Goal: Find specific page/section

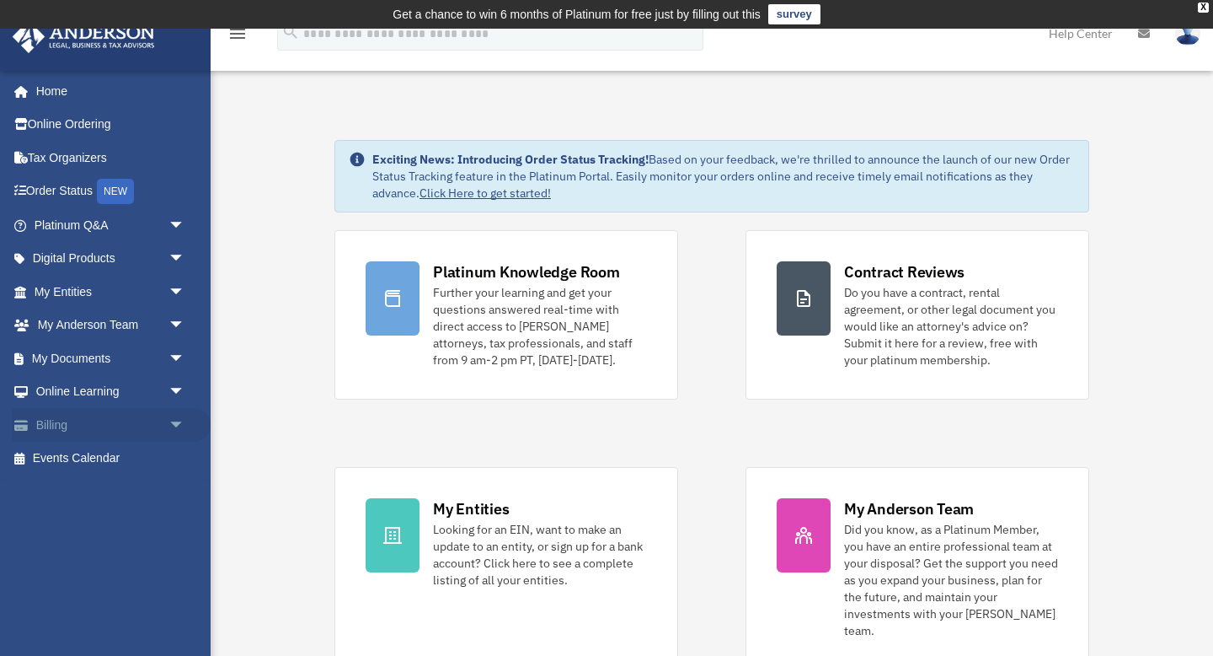
click at [72, 420] on link "Billing arrow_drop_down" at bounding box center [111, 425] width 199 height 34
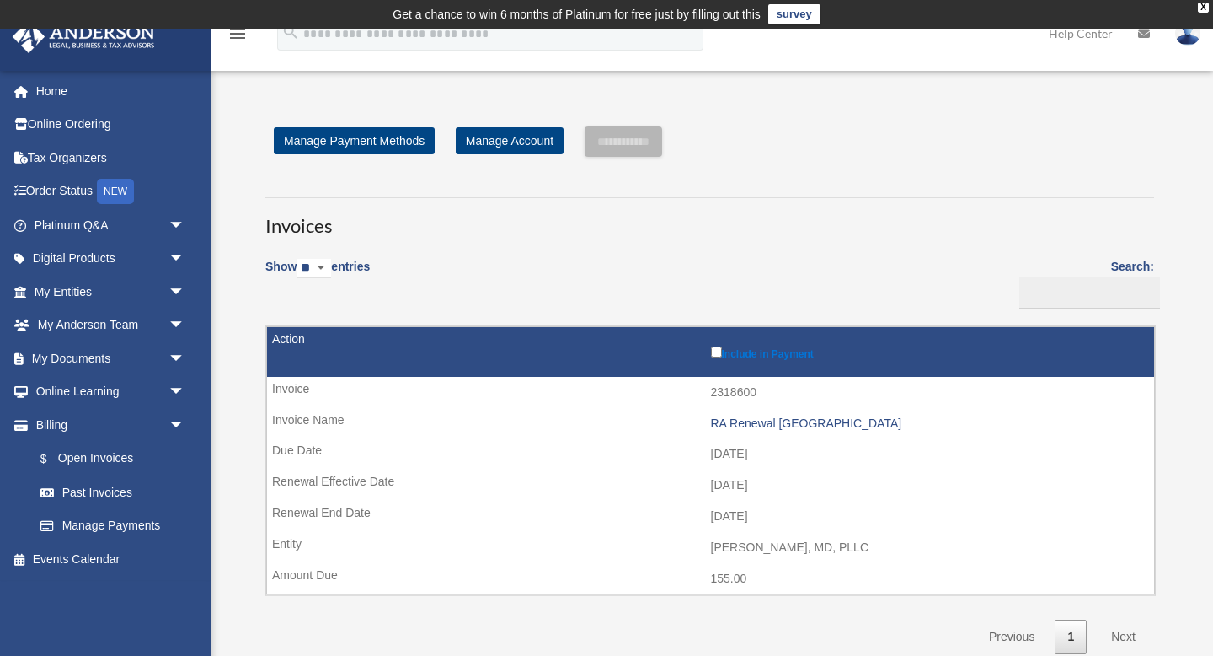
click at [552, 250] on div "Show ** ** ** *** entries Search: Pay Invoice # Invoice Name Due Date Renewal E…" at bounding box center [709, 451] width 889 height 406
click at [1106, 297] on input "Search:" at bounding box center [1090, 293] width 141 height 32
type input "*"
click at [129, 489] on link "Past Invoices" at bounding box center [117, 492] width 187 height 34
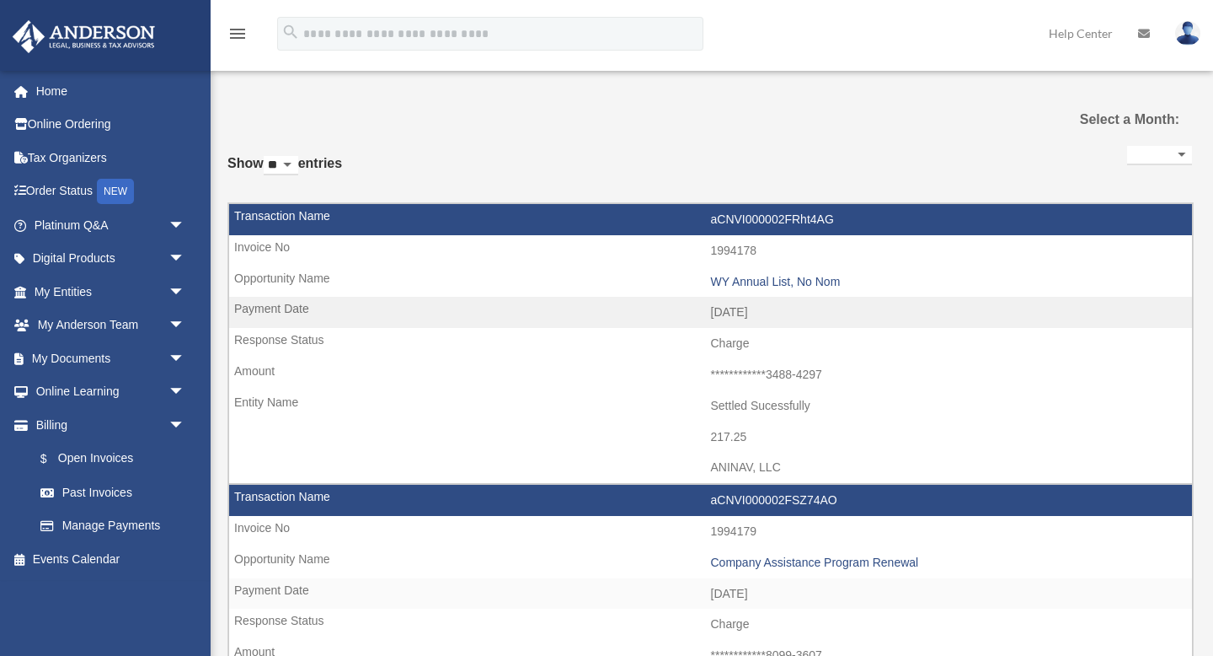
select select
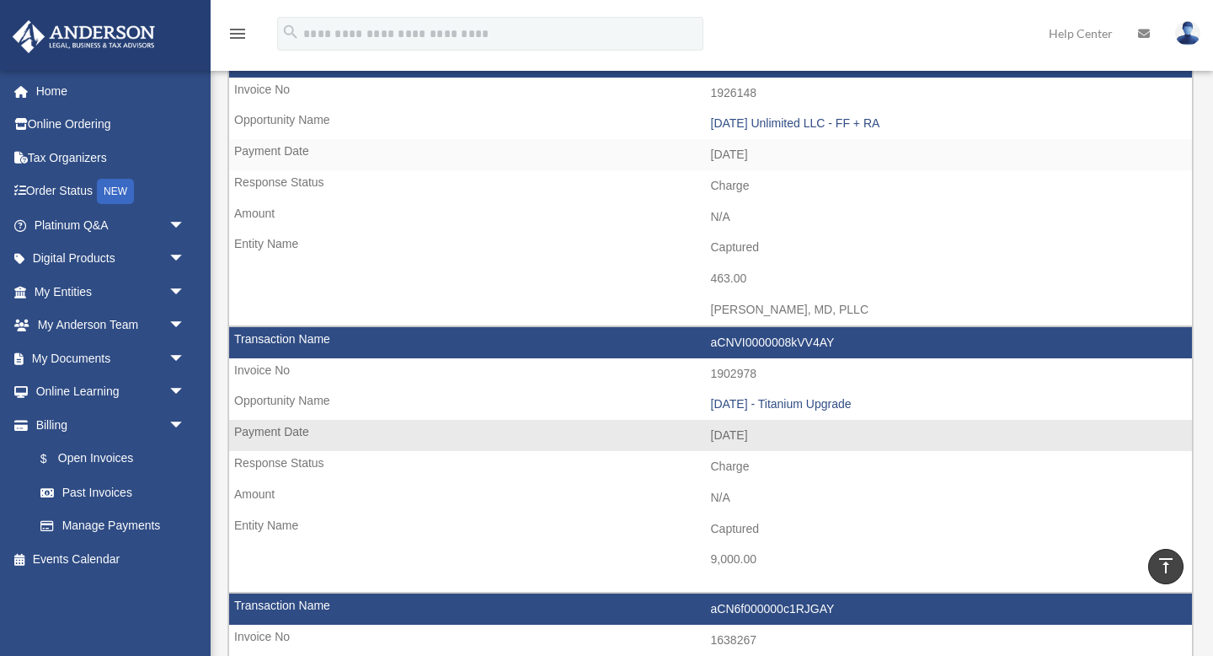
scroll to position [2123, 0]
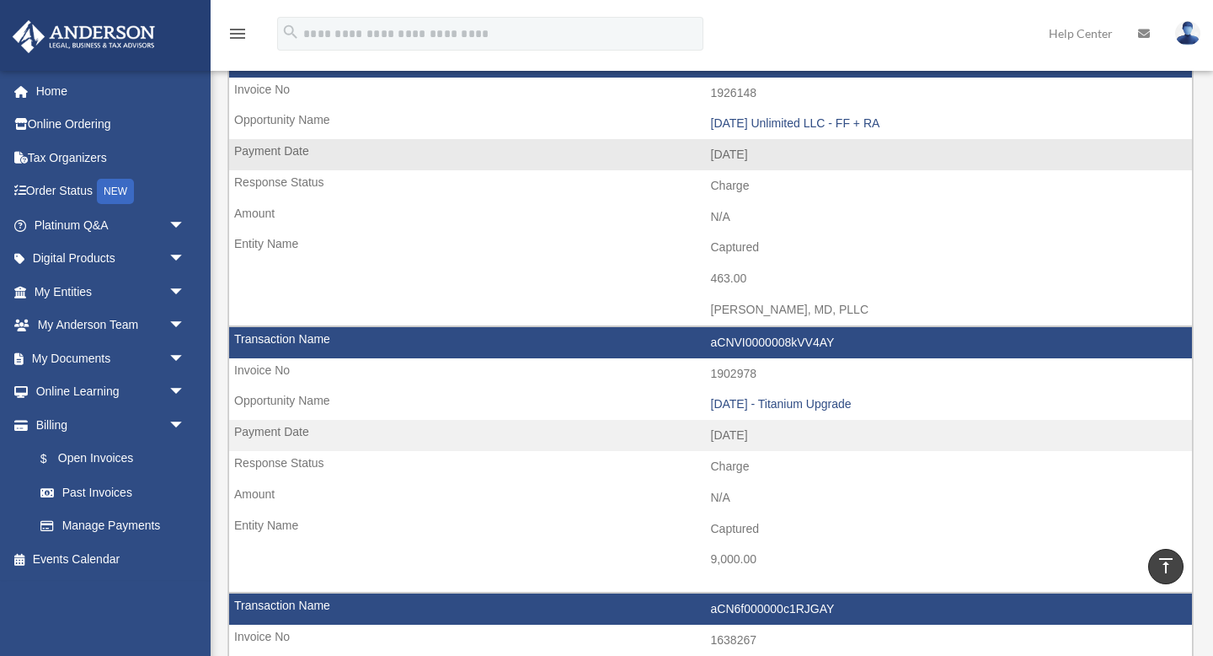
click at [1041, 202] on td "N/A" at bounding box center [710, 217] width 963 height 32
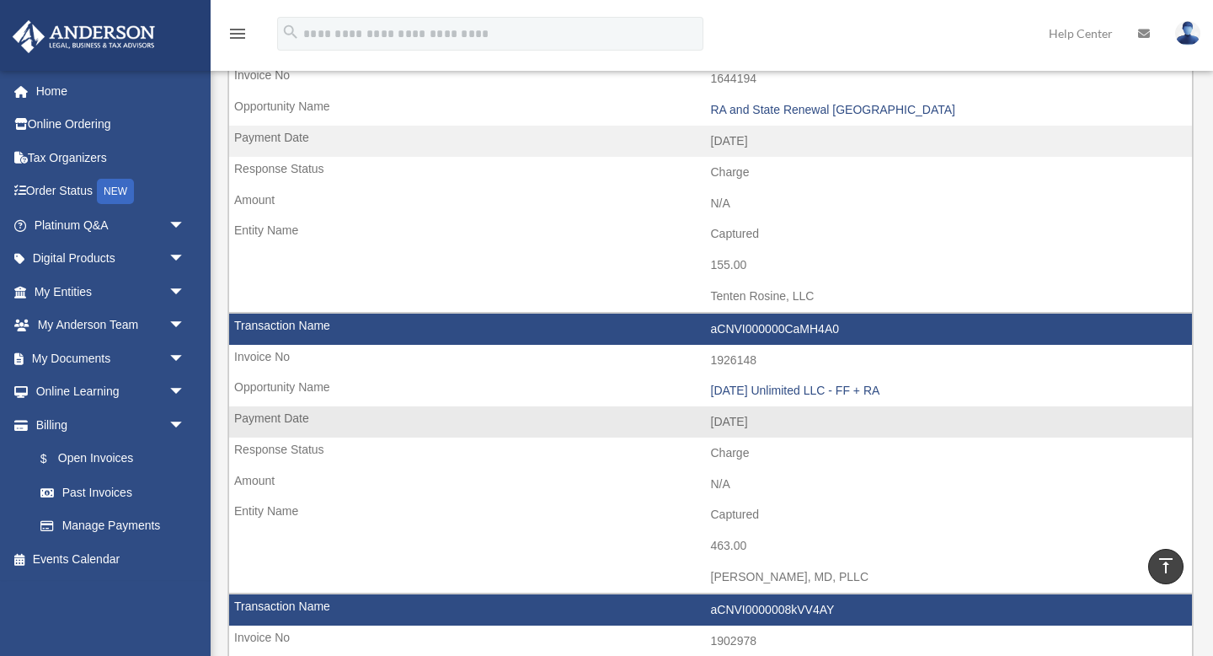
scroll to position [1854, 0]
